Goal: Task Accomplishment & Management: Use online tool/utility

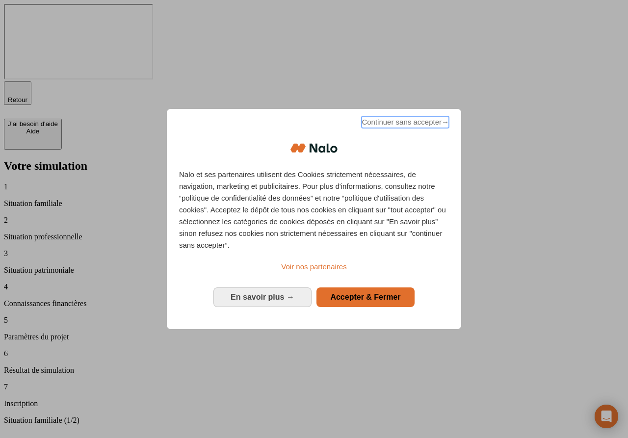
click at [379, 128] on span "Continuer sans accepter →" at bounding box center [405, 122] width 87 height 12
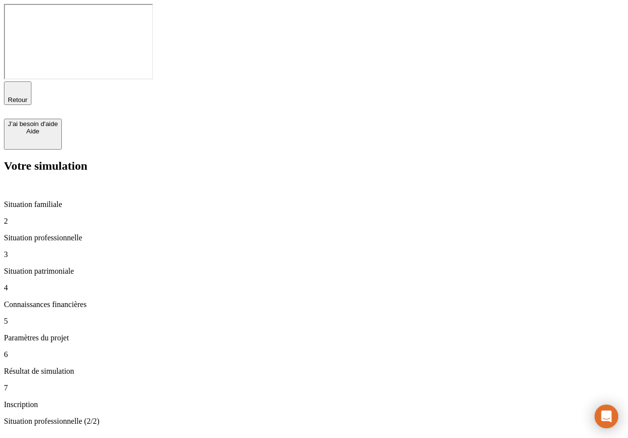
type input "100 000"
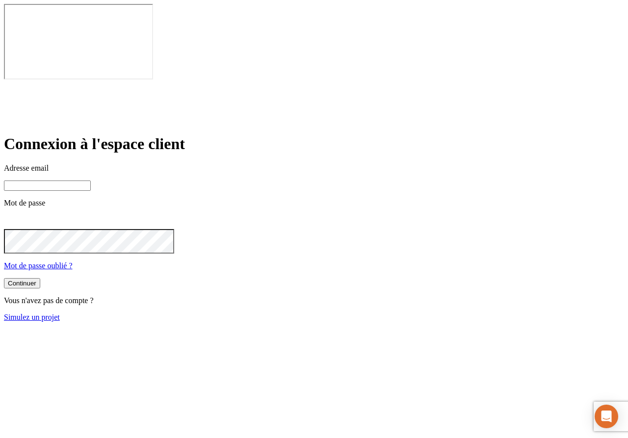
click at [91, 181] on input at bounding box center [47, 186] width 87 height 10
type input "[PERSON_NAME][DOMAIN_NAME][EMAIL_ADDRESS][DOMAIN_NAME]"
click at [40, 279] on button "Continuer" at bounding box center [22, 284] width 36 height 10
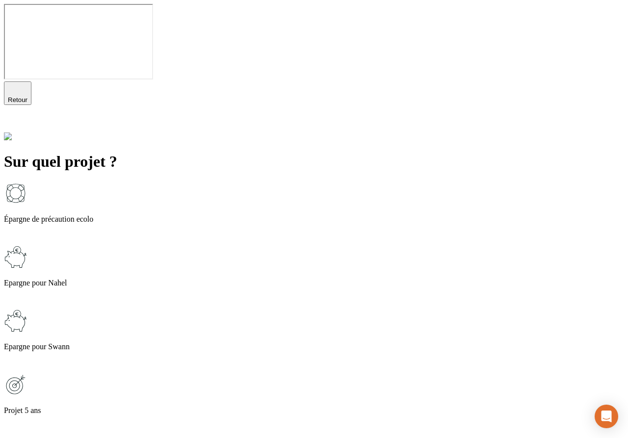
click at [256, 343] on p "Epargne pour Swann" at bounding box center [314, 347] width 621 height 9
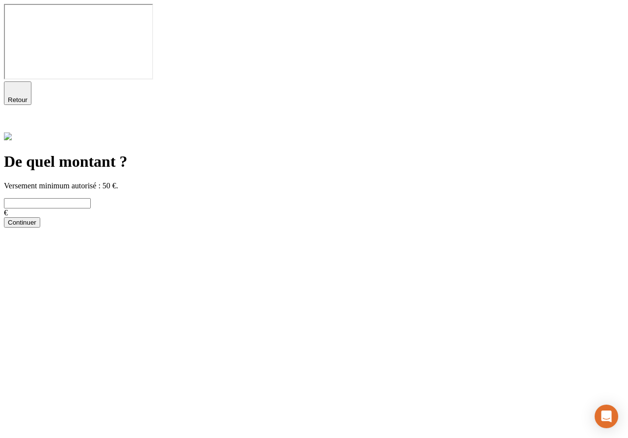
click at [91, 198] on input "text" at bounding box center [47, 203] width 87 height 10
click at [13, 121] on icon at bounding box center [9, 124] width 7 height 7
